Goal: Answer question/provide support: Share knowledge or assist other users

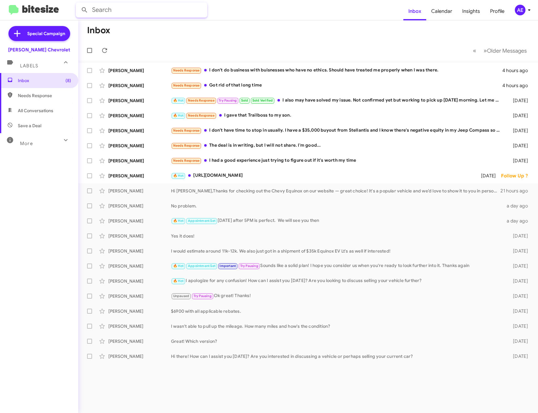
click at [163, 13] on input "text" at bounding box center [142, 10] width 132 height 15
click at [78, 4] on button at bounding box center [84, 10] width 13 height 13
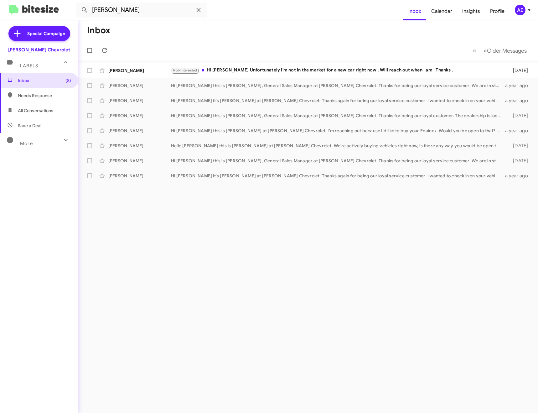
click at [51, 110] on span "All Conversations" at bounding box center [35, 110] width 35 height 6
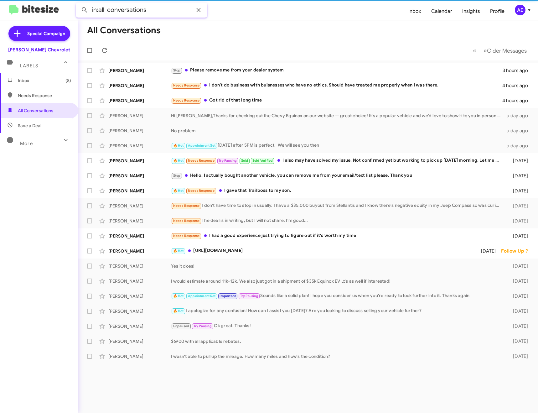
click at [160, 9] on input "in:all-conversations" at bounding box center [142, 10] width 132 height 15
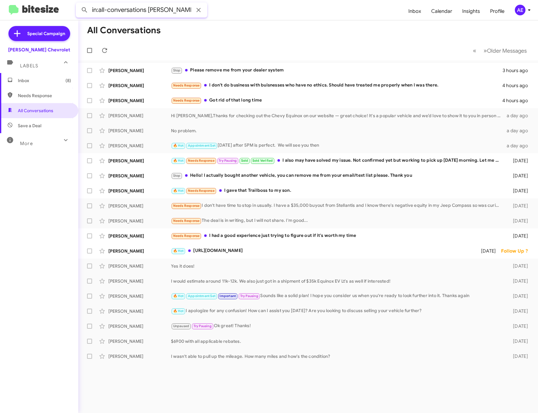
type input "in:all-conversations [PERSON_NAME]"
click at [78, 4] on button at bounding box center [84, 10] width 13 height 13
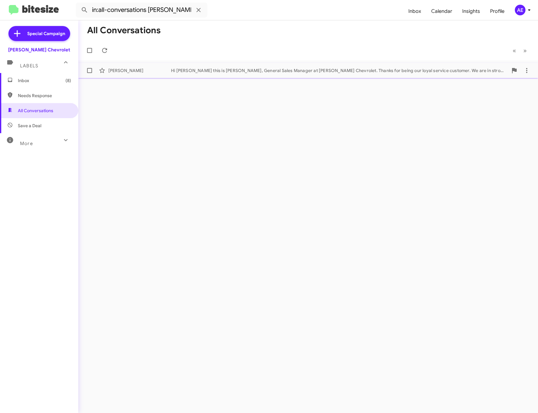
click at [248, 75] on div "[PERSON_NAME] Hi [PERSON_NAME] this is [PERSON_NAME], General Sales Manager at …" at bounding box center [308, 70] width 450 height 13
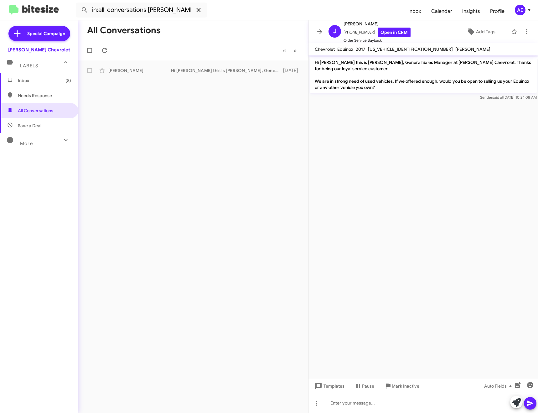
click at [198, 12] on icon at bounding box center [199, 10] width 8 height 8
